Goal: Task Accomplishment & Management: Use online tool/utility

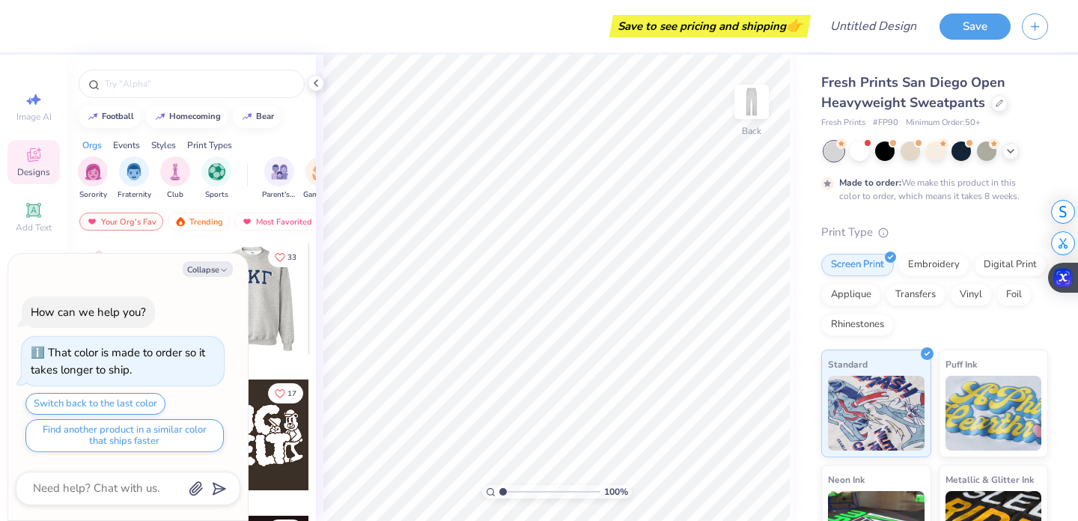
click at [244, 231] on div "Your Org's Fav Trending Most Favorited Newest" at bounding box center [191, 225] width 249 height 34
click at [216, 263] on button "Collapse" at bounding box center [208, 269] width 50 height 16
type textarea "x"
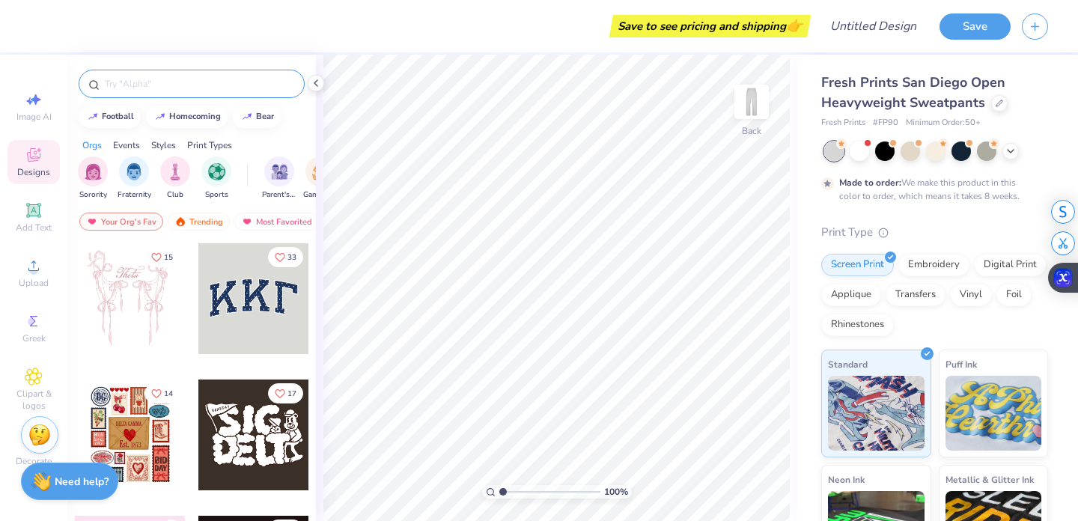
click at [166, 85] on input "text" at bounding box center [199, 83] width 192 height 15
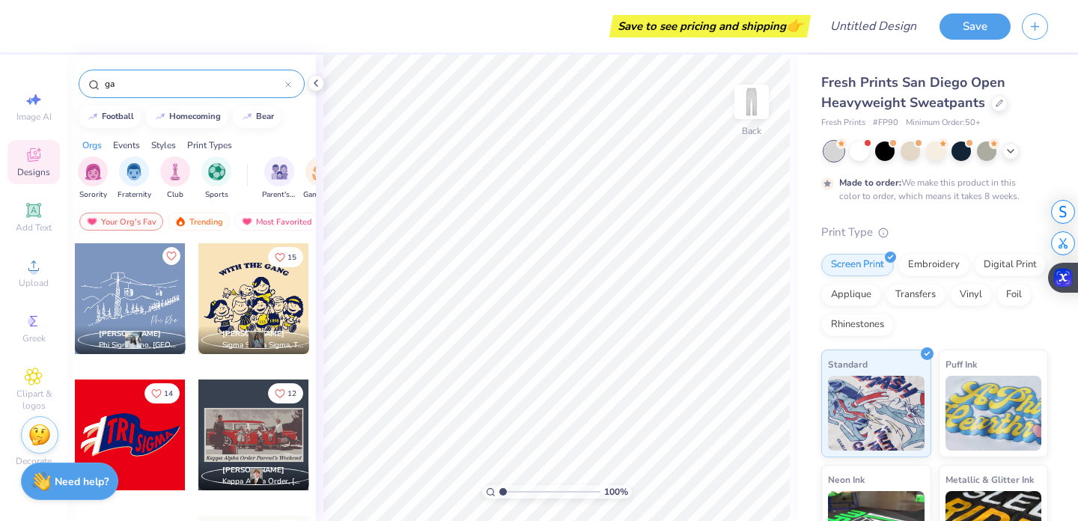
type input "g"
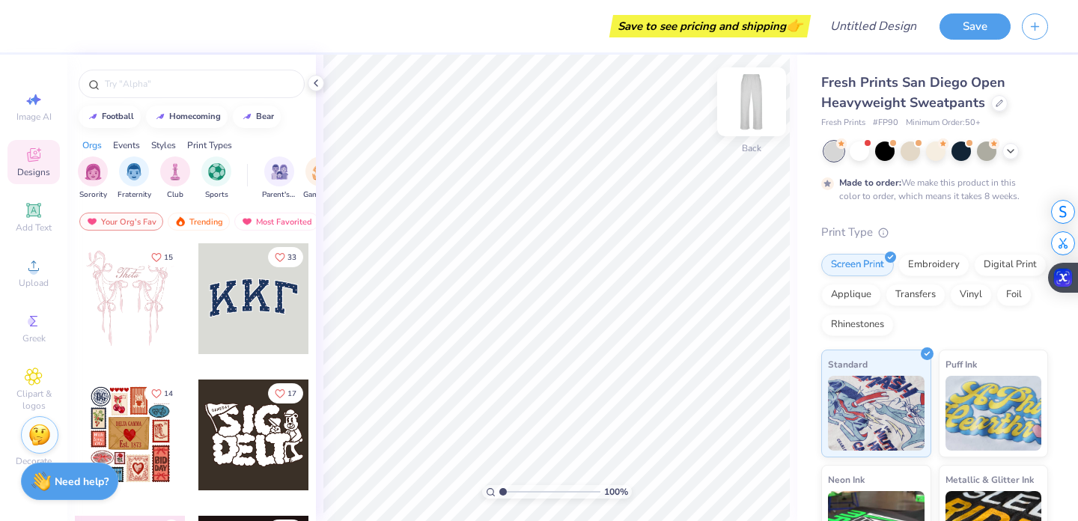
click at [752, 118] on img at bounding box center [752, 102] width 60 height 60
type input "1.24"
type textarea "x"
type input "1.43"
type textarea "x"
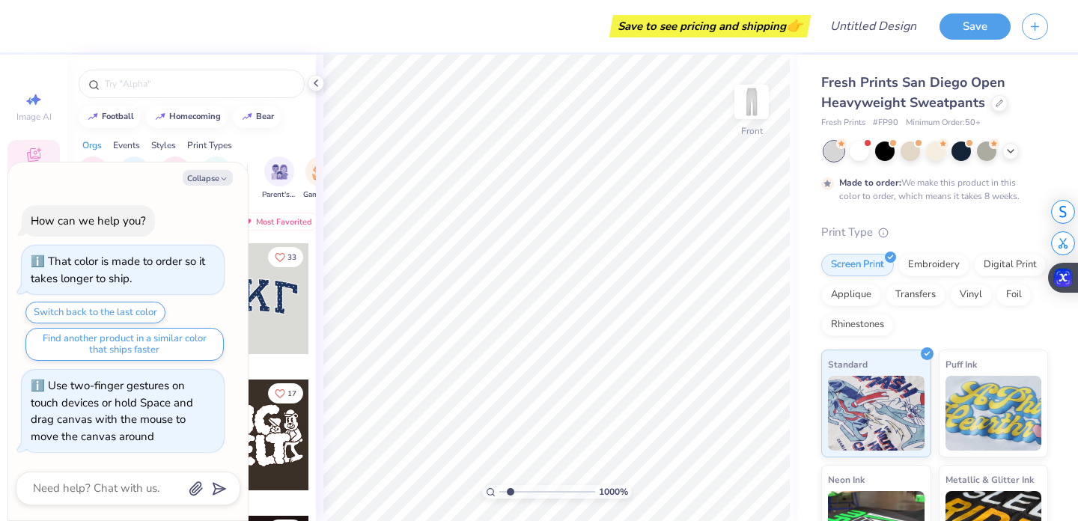
type input "1"
drag, startPoint x: 504, startPoint y: 490, endPoint x: 387, endPoint y: 488, distance: 117.5
click at [499, 488] on input "range" at bounding box center [549, 491] width 101 height 13
click at [321, 80] on icon at bounding box center [316, 83] width 12 height 12
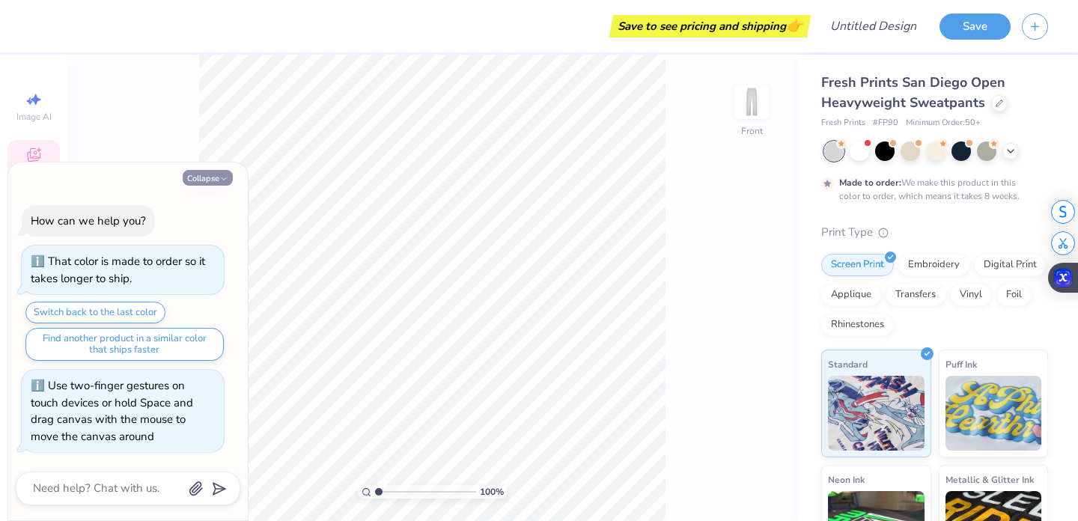
click at [207, 174] on button "Collapse" at bounding box center [208, 178] width 50 height 16
type textarea "x"
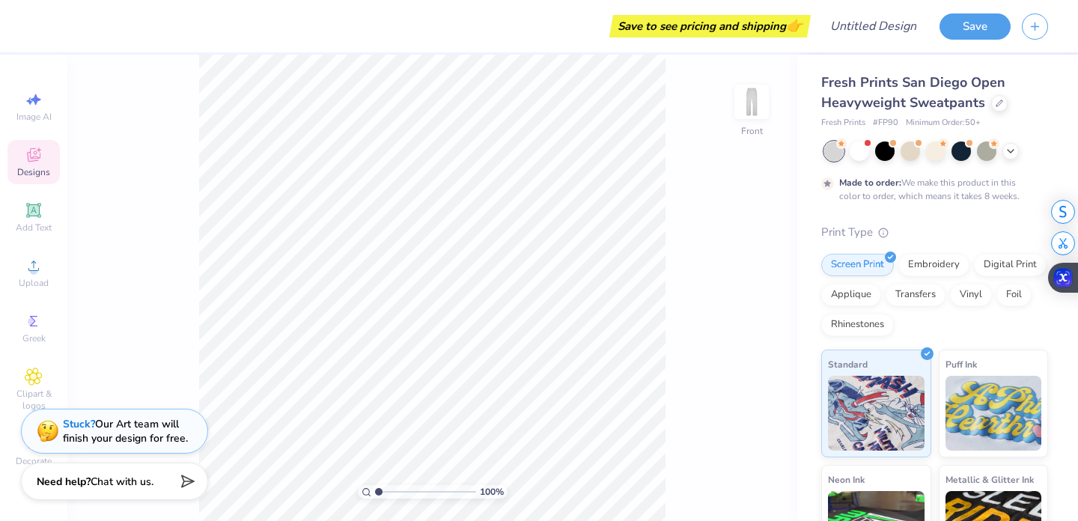
click at [816, 289] on div "Fresh Prints San Diego Open Heavyweight Sweatpants Fresh Prints # FP90 Minimum …" at bounding box center [937, 371] width 281 height 633
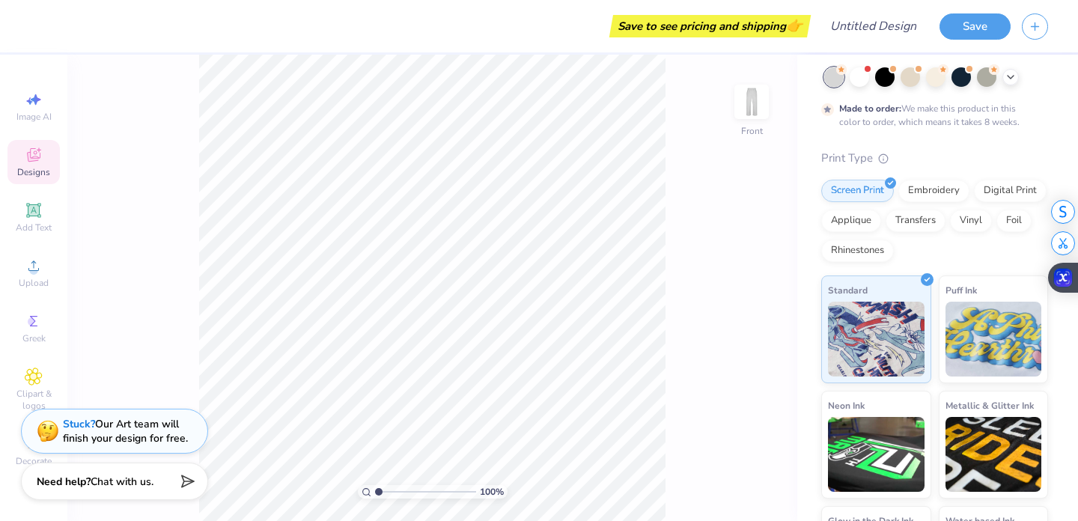
scroll to position [75, 0]
click at [31, 210] on icon at bounding box center [33, 209] width 11 height 11
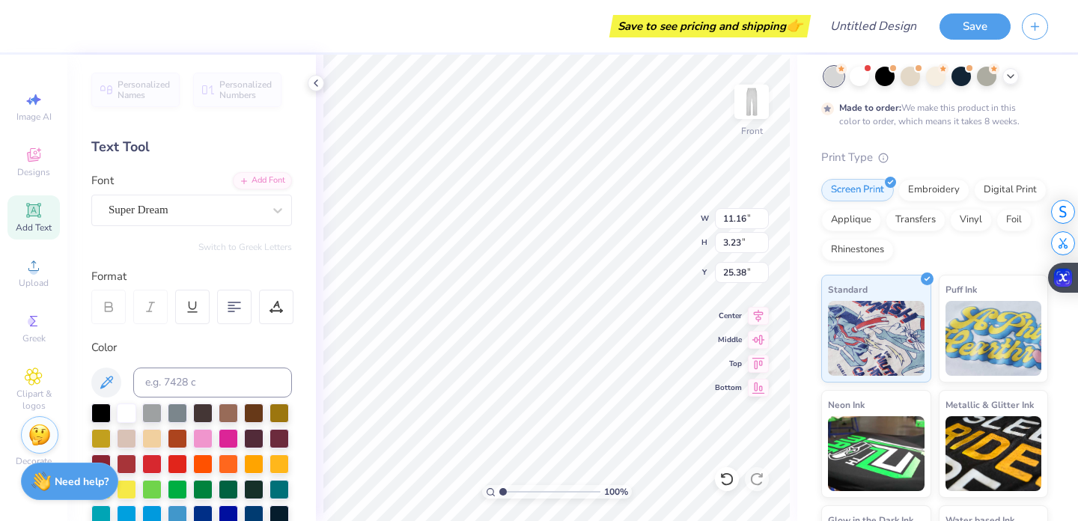
scroll to position [1, 1]
type textarea "[PERSON_NAME] vollehball"
type input "10.18"
type input "13.50"
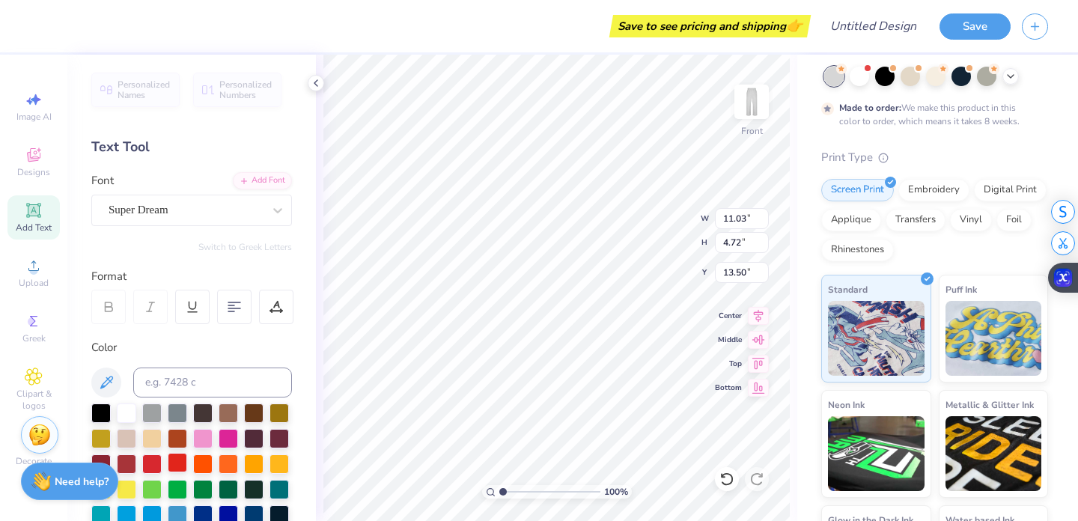
scroll to position [84, 0]
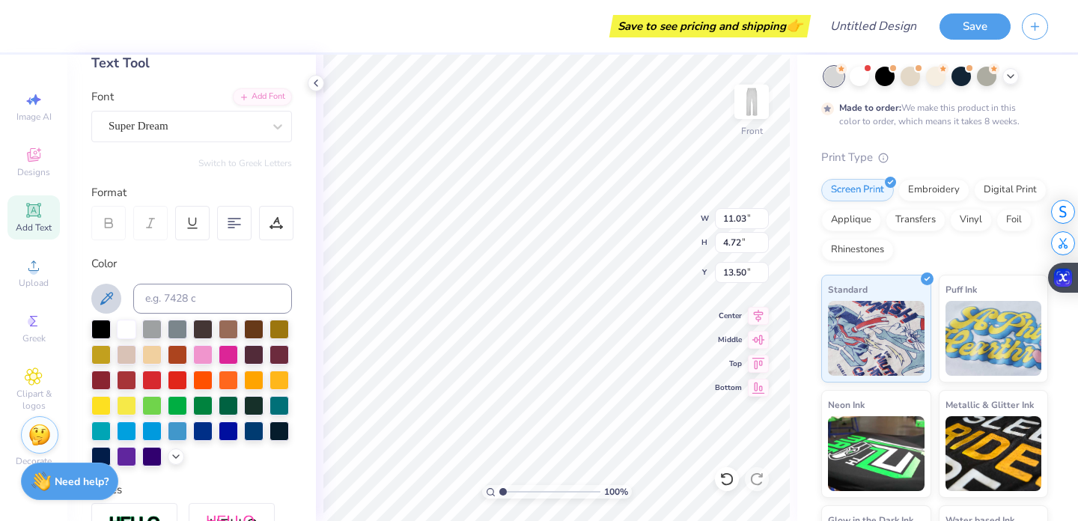
click at [112, 302] on icon at bounding box center [106, 299] width 18 height 18
click at [107, 296] on icon at bounding box center [106, 299] width 18 height 18
click at [107, 296] on icon at bounding box center [106, 298] width 13 height 13
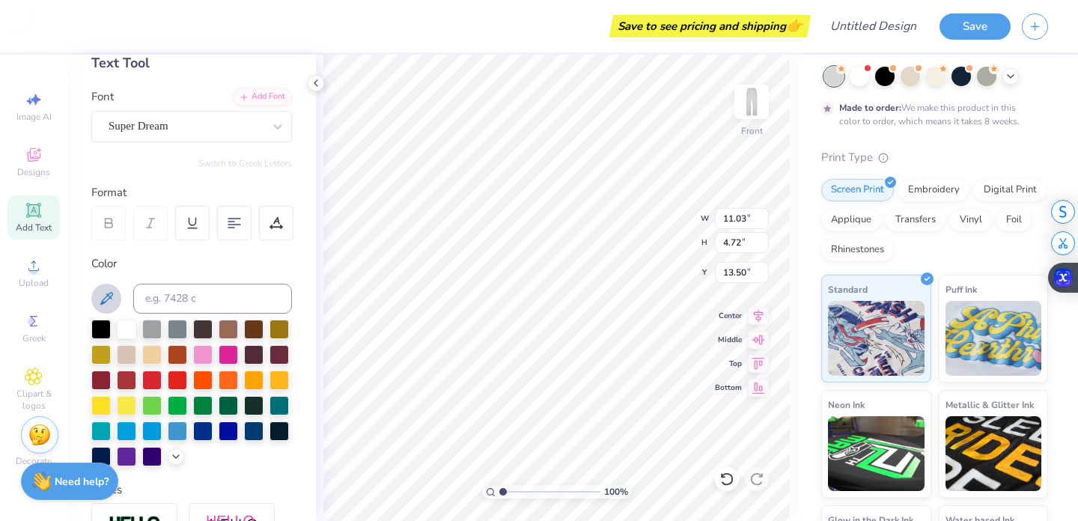
click at [107, 296] on icon at bounding box center [106, 298] width 13 height 13
click at [213, 447] on div at bounding box center [191, 393] width 201 height 147
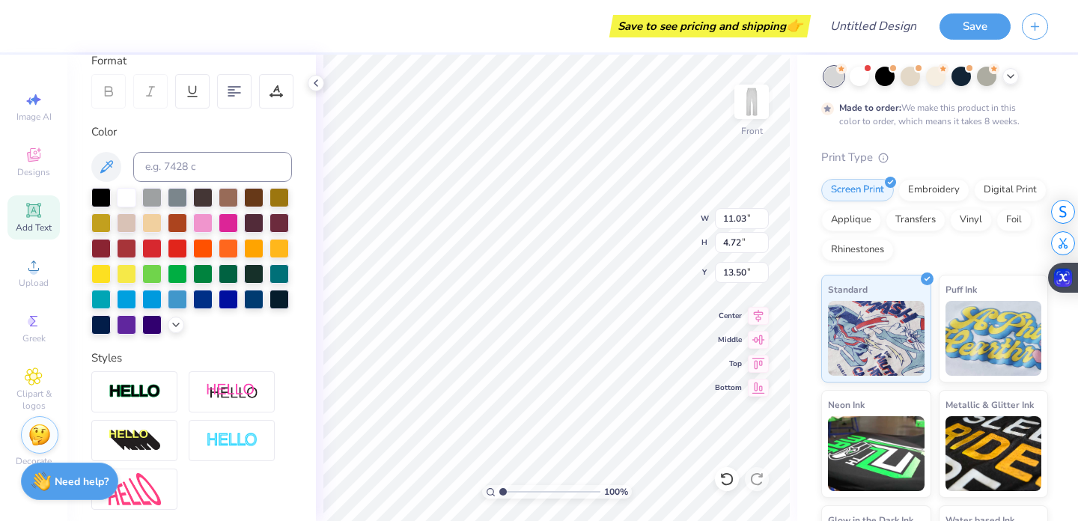
scroll to position [216, 0]
click at [174, 323] on polyline at bounding box center [176, 323] width 6 height 3
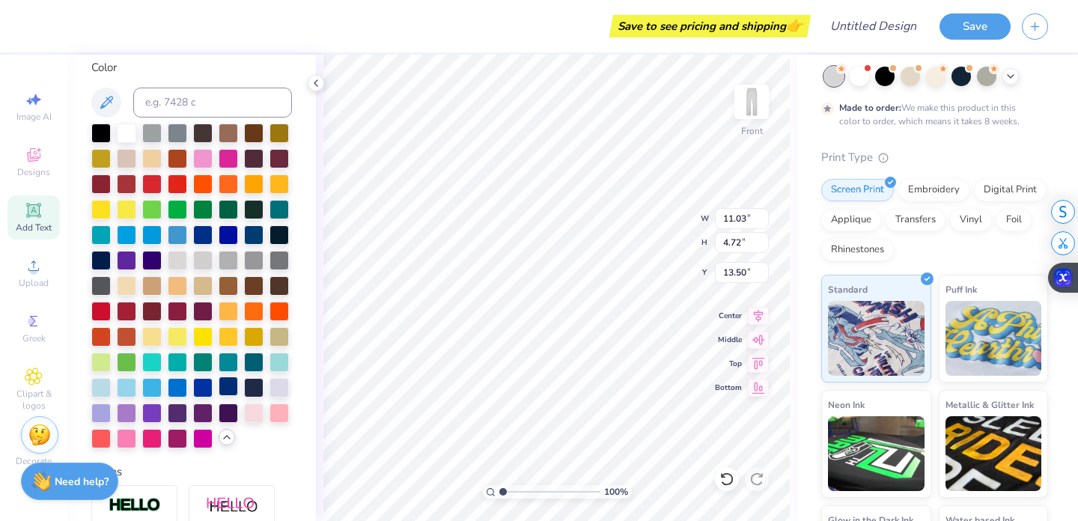
scroll to position [279, 0]
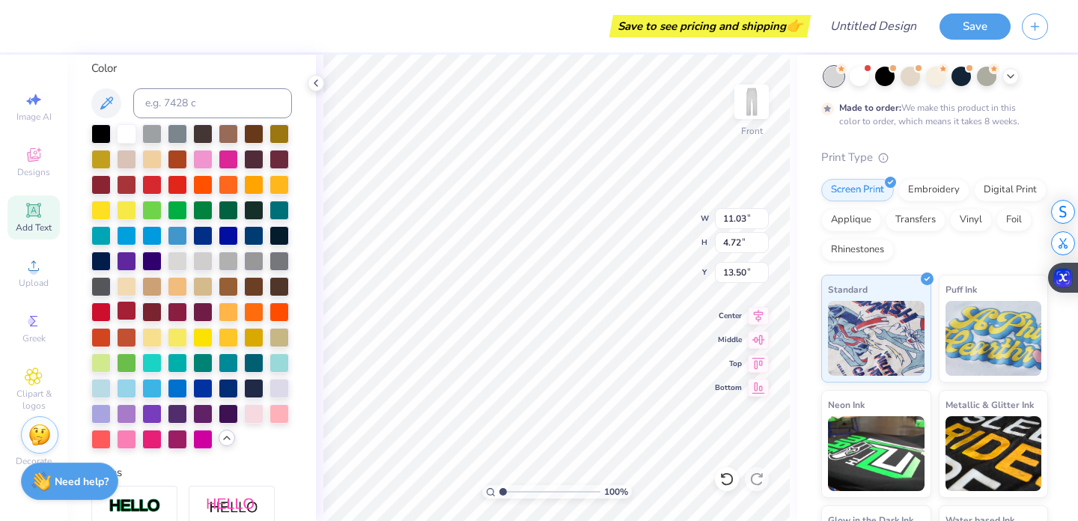
click at [128, 311] on div at bounding box center [126, 310] width 19 height 19
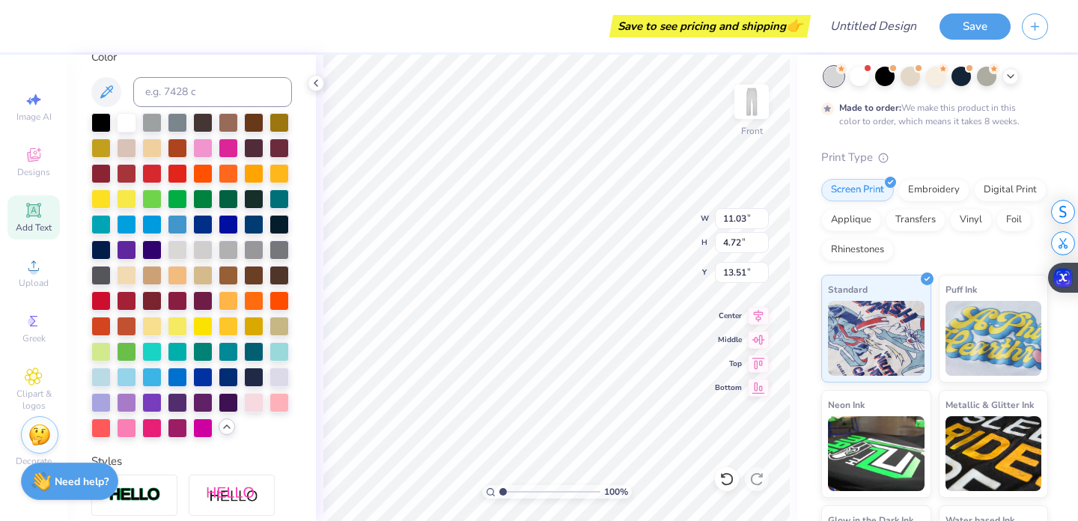
scroll to position [0, 0]
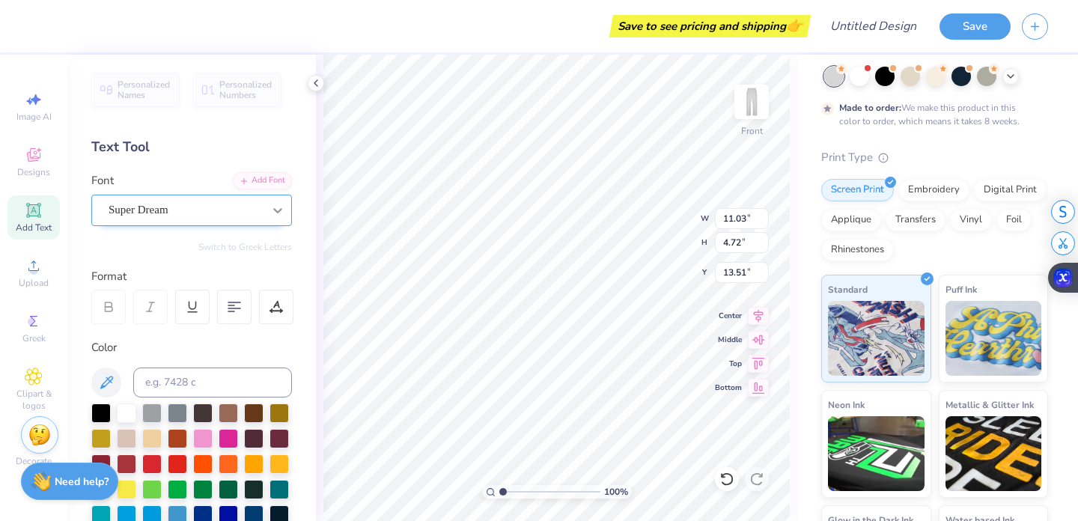
click at [266, 216] on div at bounding box center [277, 210] width 27 height 27
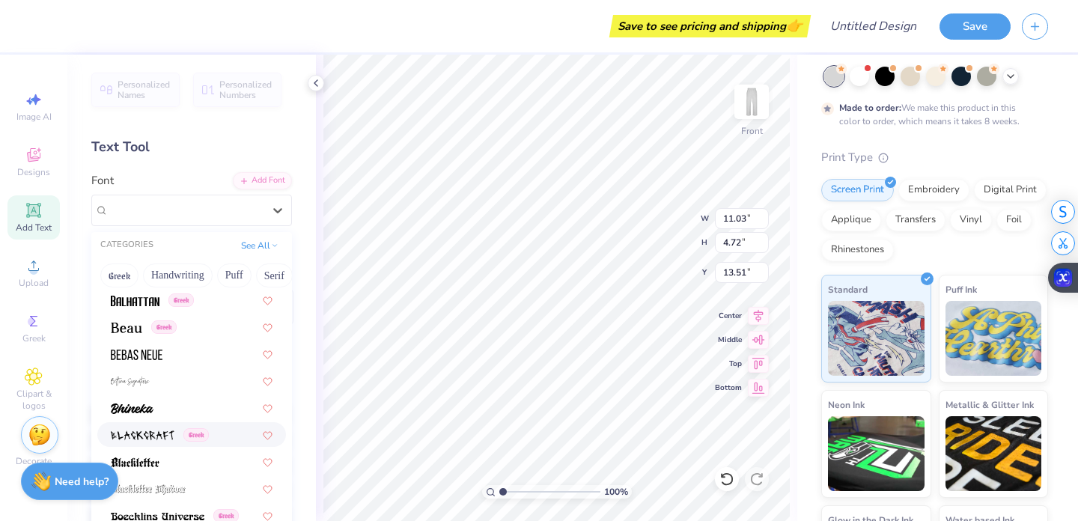
scroll to position [725, 0]
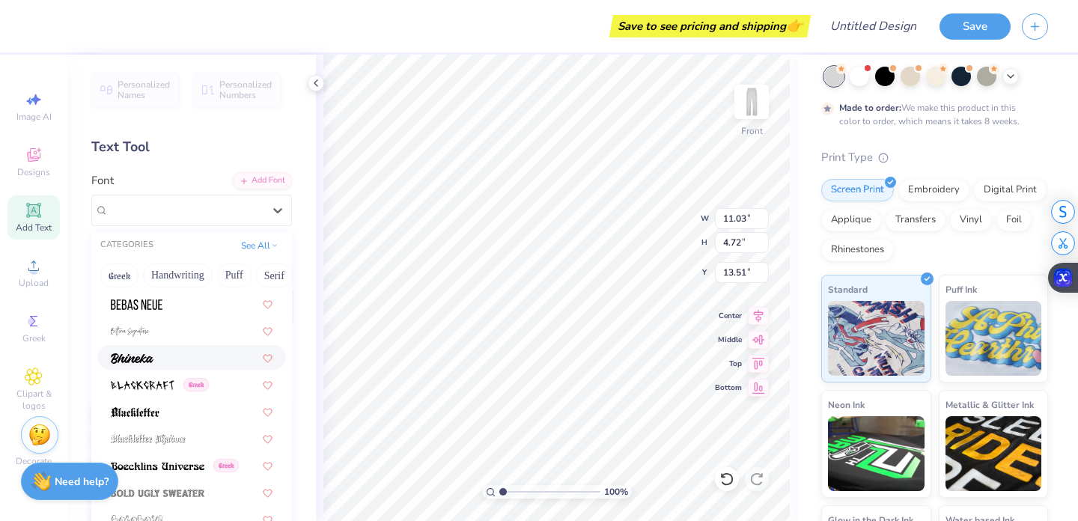
click at [190, 361] on div at bounding box center [192, 358] width 162 height 16
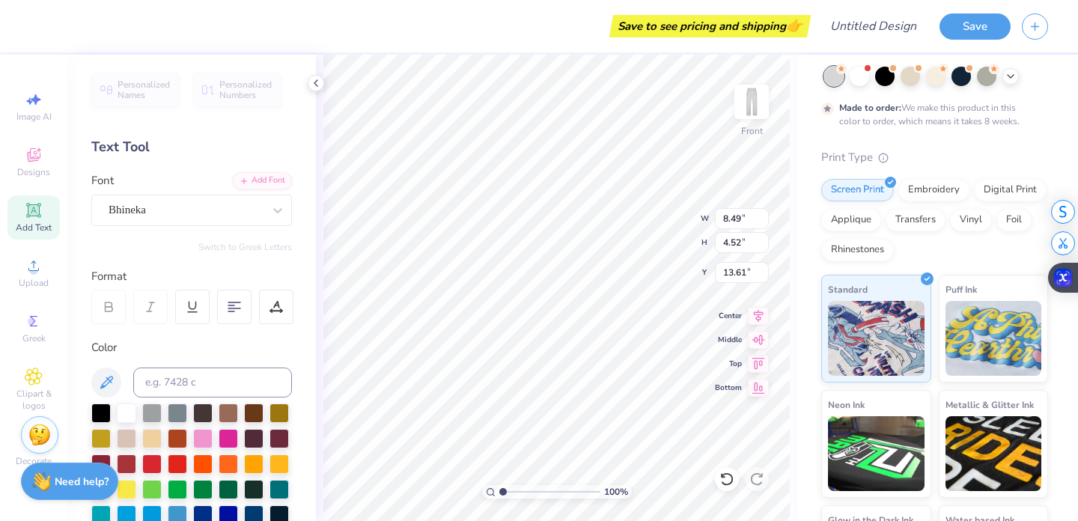
type input "11.17"
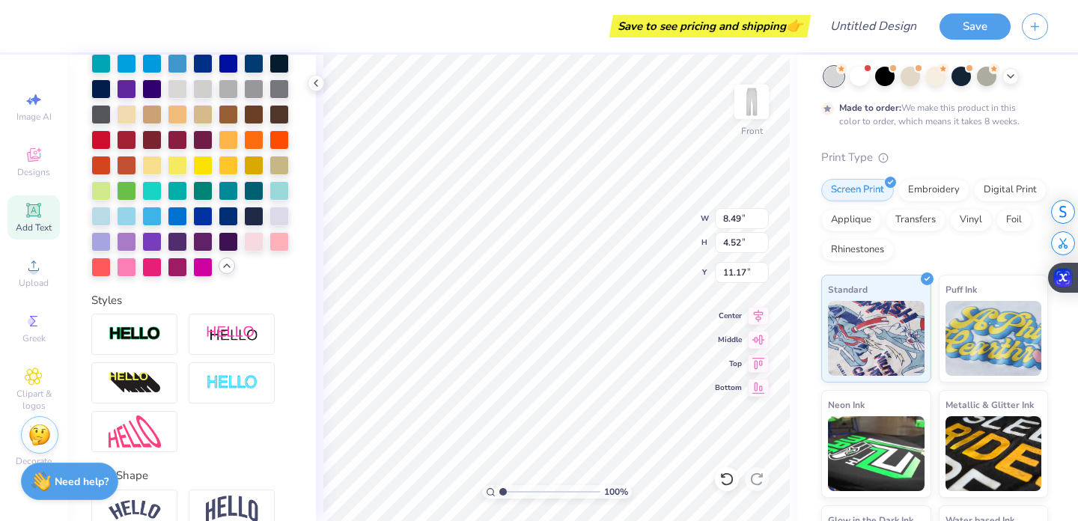
type input "11.02"
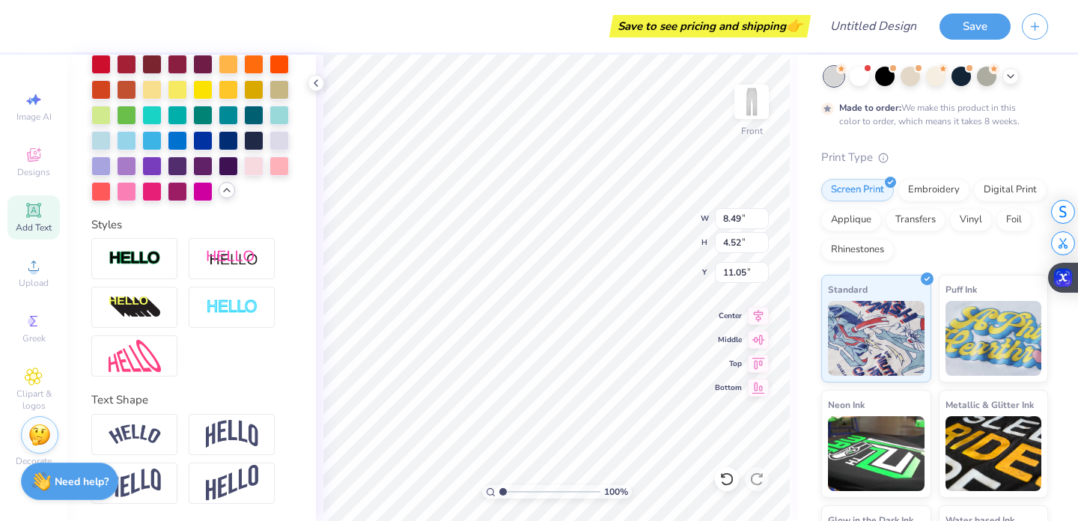
scroll to position [1, 0]
type textarea "[PERSON_NAME] vollehball 2026"
type input "9.58"
type textarea "[PERSON_NAME] vollehball 2025"
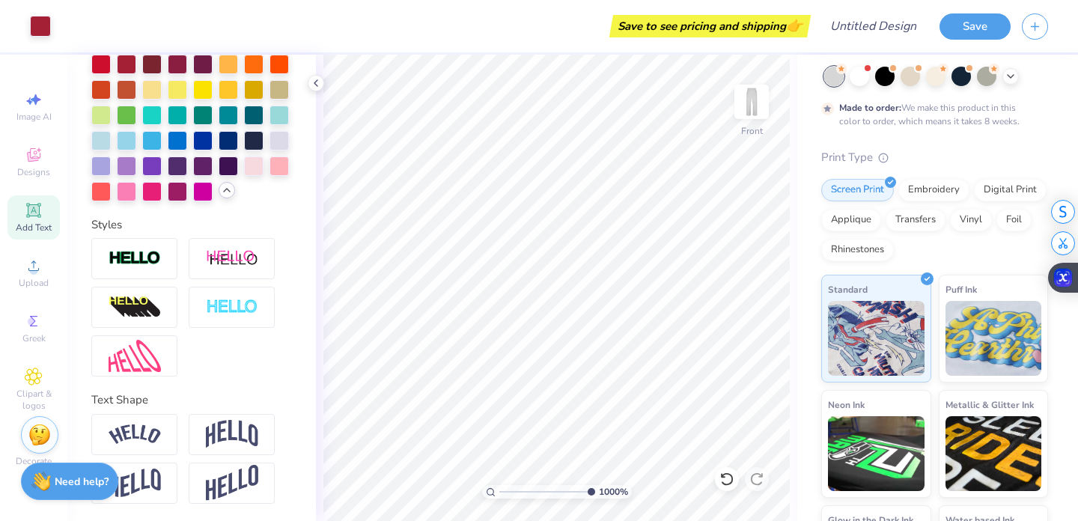
type input "1"
drag, startPoint x: 501, startPoint y: 490, endPoint x: 343, endPoint y: 438, distance: 166.4
click at [499, 485] on input "range" at bounding box center [549, 491] width 101 height 13
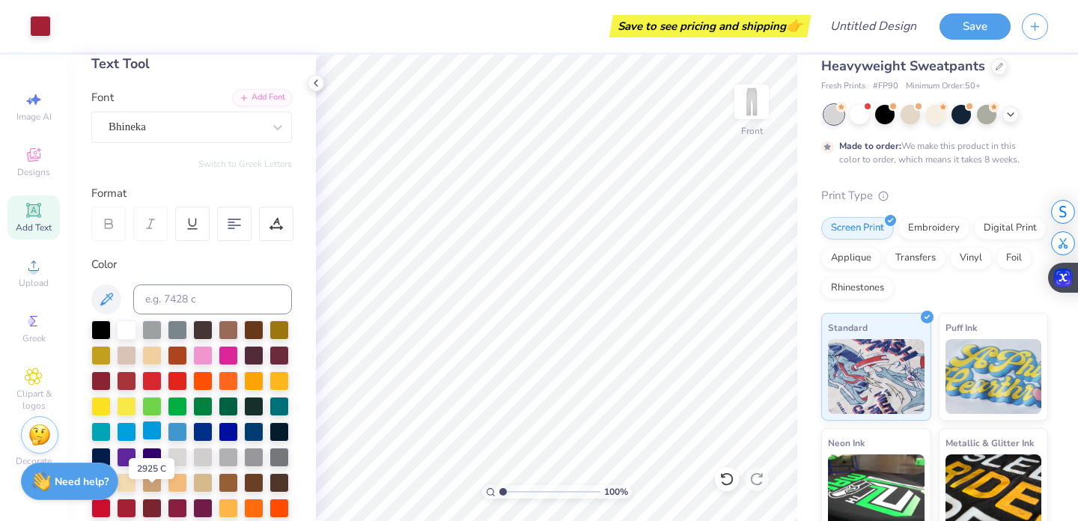
scroll to position [0, 0]
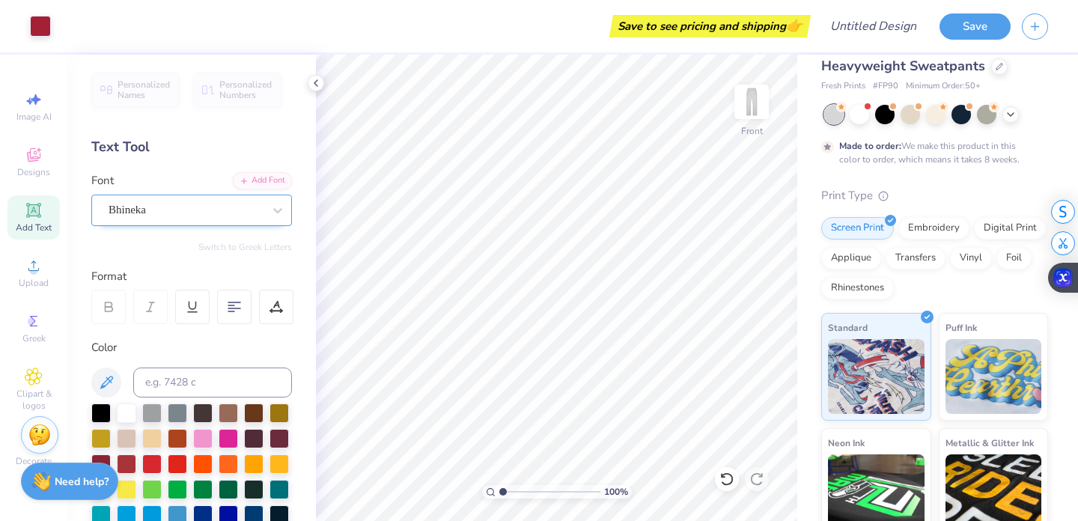
click at [141, 198] on div "Bhineka" at bounding box center [185, 209] width 157 height 23
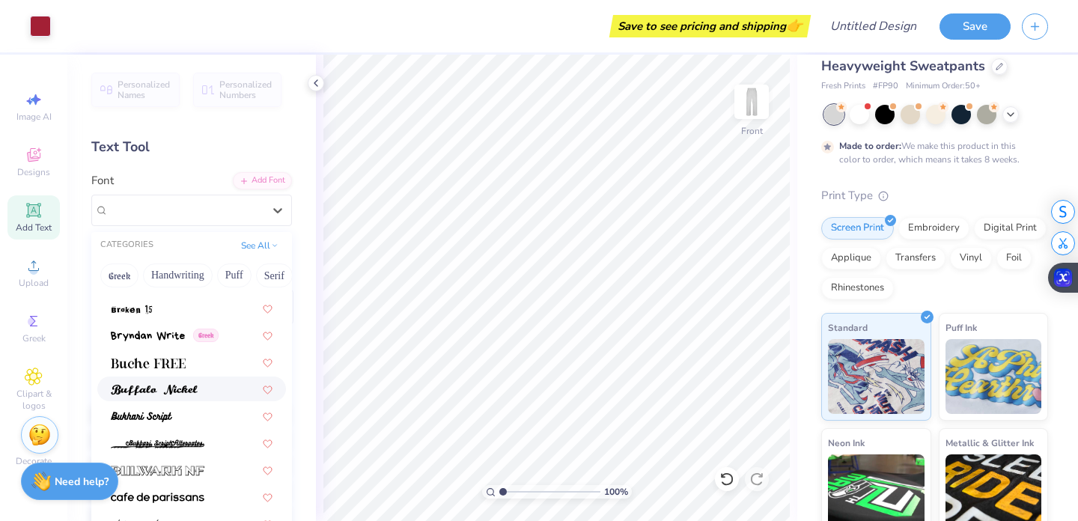
scroll to position [1332, 0]
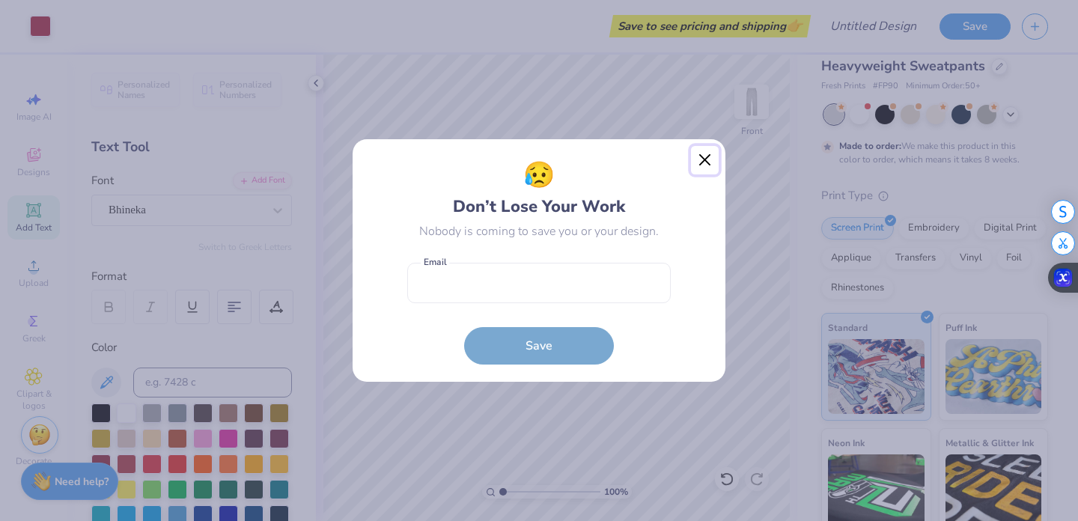
click at [698, 161] on button "Close" at bounding box center [705, 160] width 28 height 28
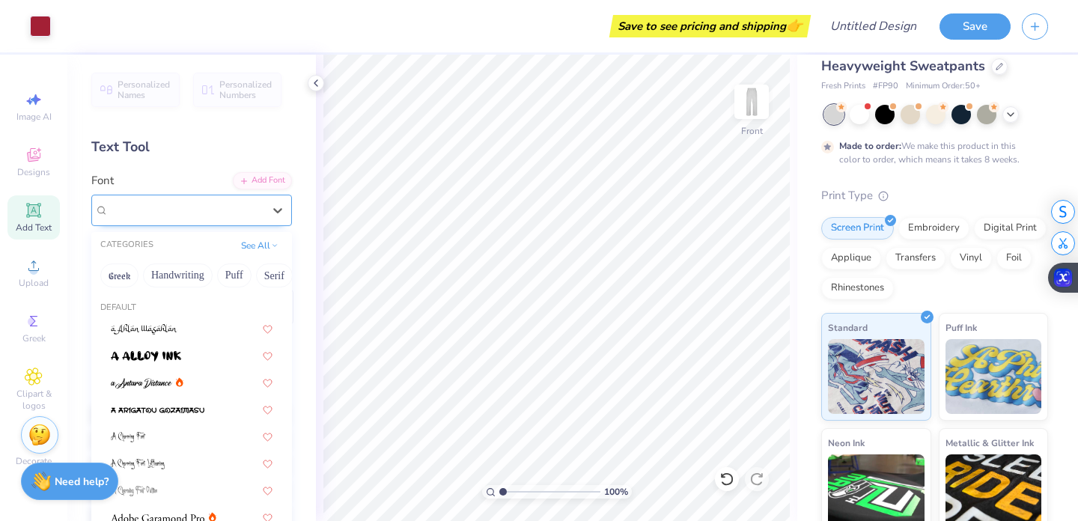
click at [214, 208] on div "Bhineka" at bounding box center [186, 209] width 154 height 17
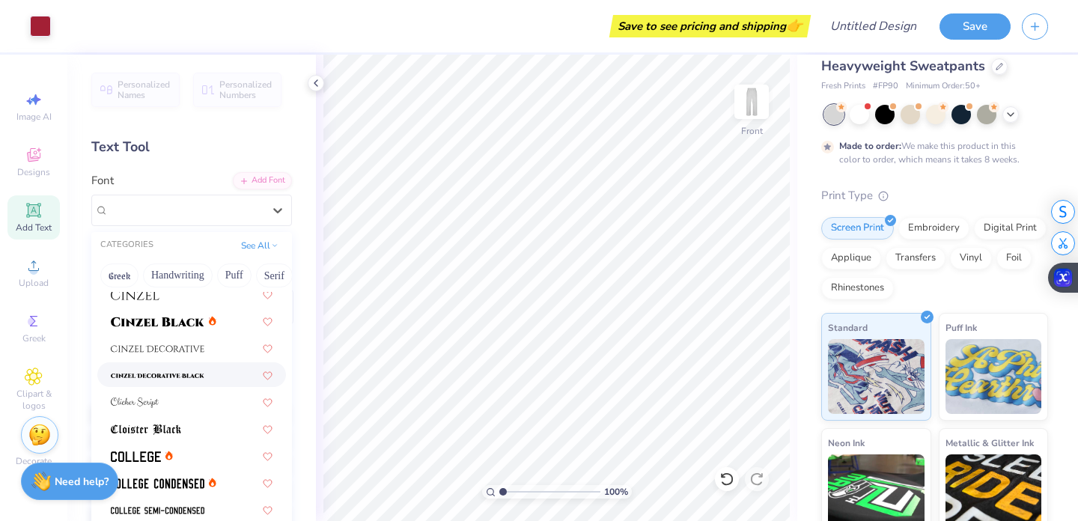
scroll to position [1820, 0]
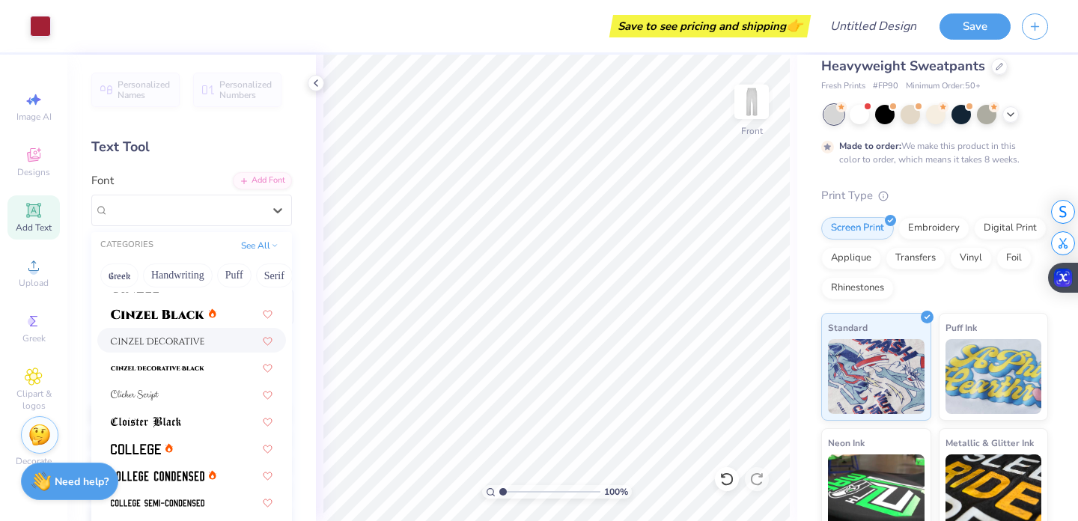
click at [215, 344] on div at bounding box center [192, 340] width 162 height 16
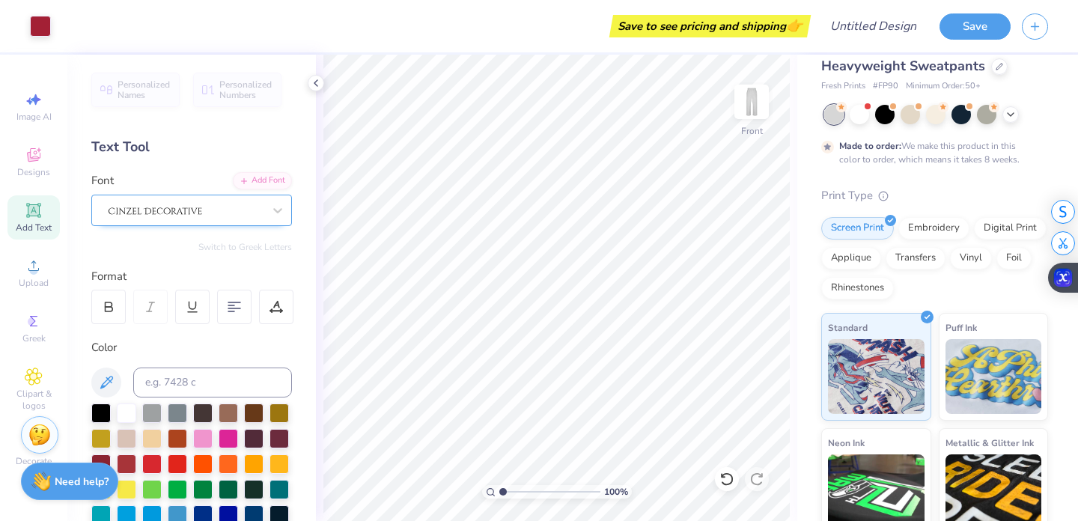
click at [182, 201] on div at bounding box center [186, 210] width 154 height 20
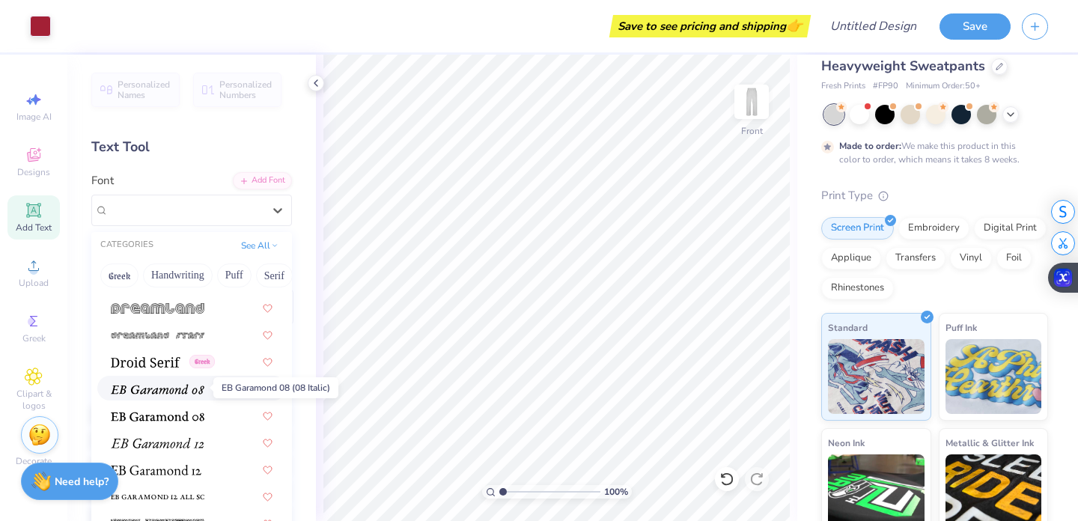
scroll to position [2637, 0]
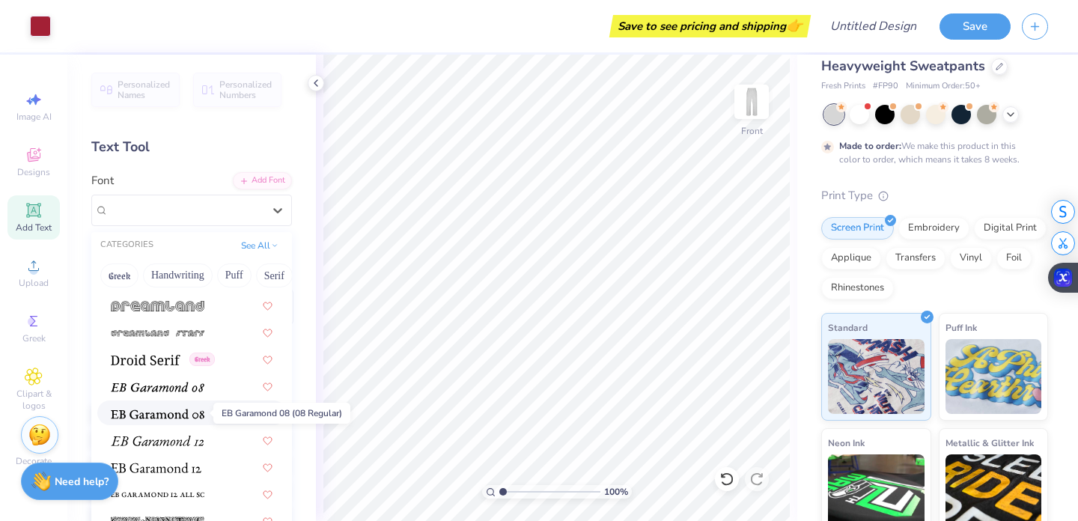
click at [176, 416] on img at bounding box center [158, 414] width 94 height 10
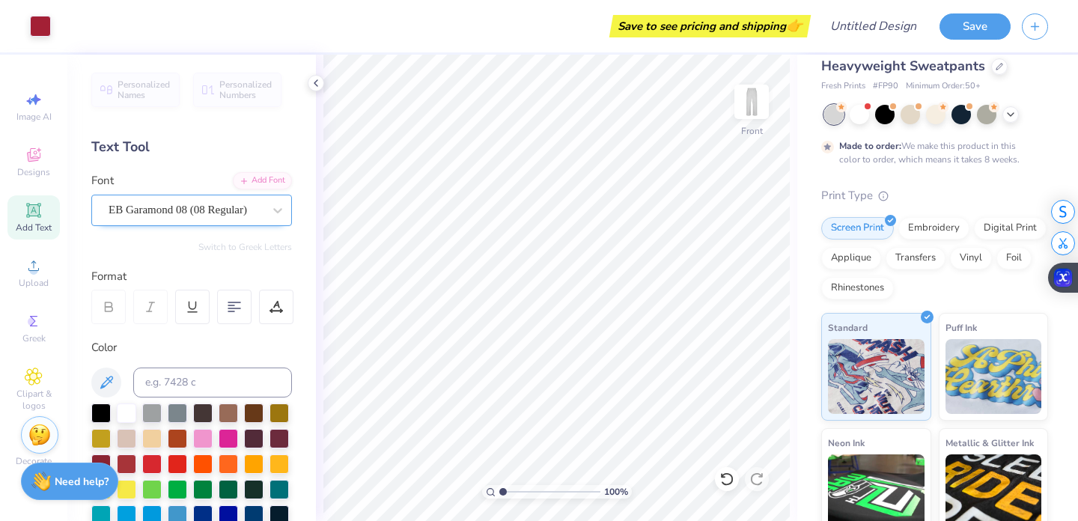
click at [256, 217] on div "EB Garamond 08 (08 Regular)" at bounding box center [185, 209] width 157 height 23
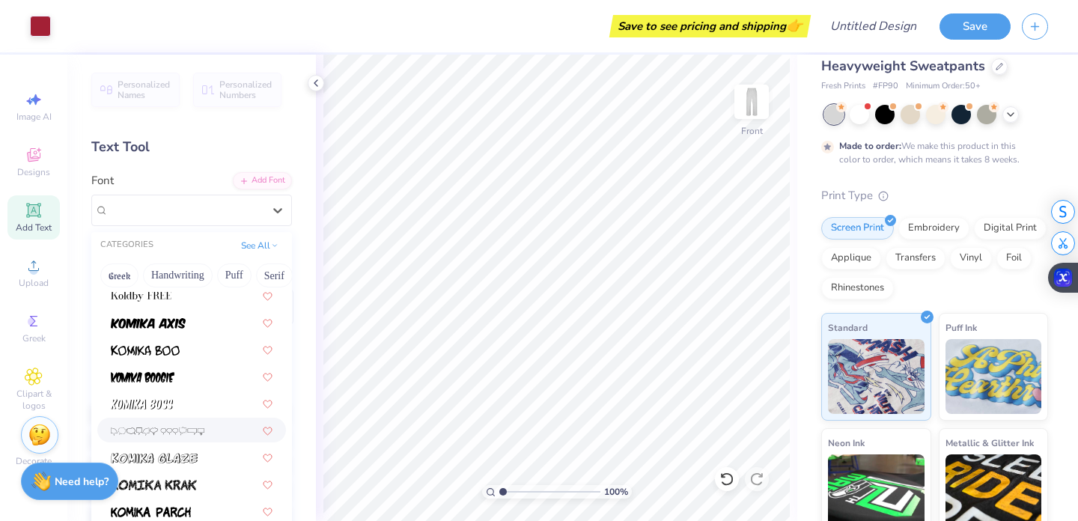
scroll to position [4328, 0]
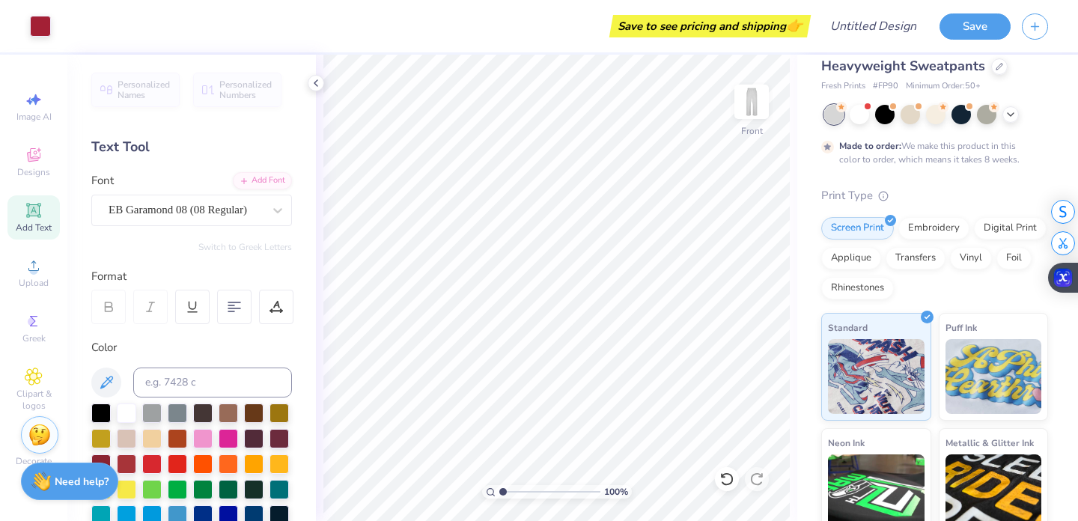
click at [1047, 138] on div "Made to order: We make this product in this color to order, which means it take…" at bounding box center [934, 135] width 227 height 61
